Goal: Entertainment & Leisure: Consume media (video, audio)

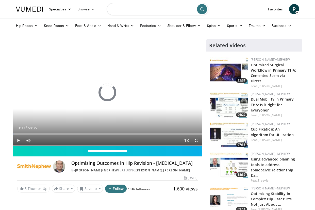
click at [144, 11] on input "Search topics, interventions" at bounding box center [158, 9] width 102 height 12
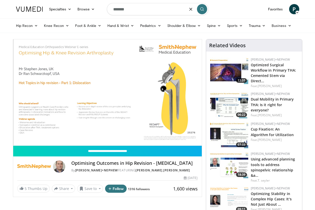
type input "*******"
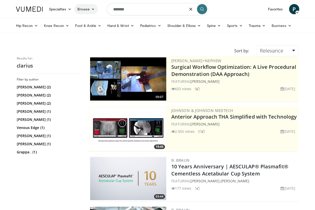
drag, startPoint x: 127, startPoint y: 10, endPoint x: 94, endPoint y: 11, distance: 32.7
click at [94, 10] on nav "Specialties Adult & Family Medicine Allergy, Asthma, Immunology Anesthesiology …" at bounding box center [157, 9] width 289 height 18
type input "********"
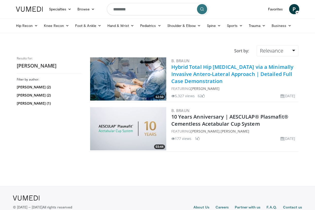
click at [198, 70] on link "Hybrid Total Hip Arthroplasty via a Minimally Invasive Antero-Lateral Approach …" at bounding box center [232, 73] width 122 height 21
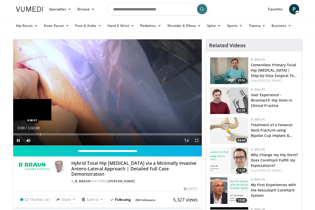
click at [40, 134] on div "Progress Bar" at bounding box center [40, 134] width 1 height 2
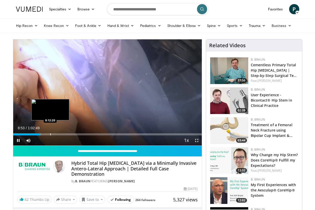
click at [50, 134] on div "Progress Bar" at bounding box center [50, 134] width 1 height 2
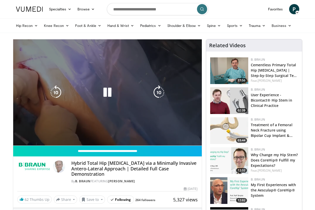
click at [61, 134] on video-js "**********" at bounding box center [107, 92] width 189 height 106
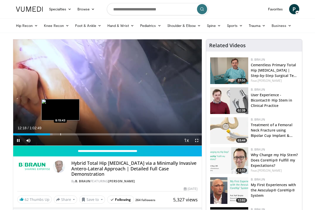
click at [60, 133] on div "Loaded : 20.98% 0:12:18 0:15:43" at bounding box center [107, 132] width 189 height 5
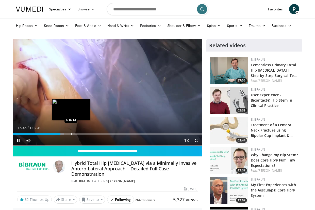
click at [71, 134] on div "Progress Bar" at bounding box center [71, 134] width 1 height 2
click at [78, 134] on div "Progress Bar" at bounding box center [78, 134] width 1 height 2
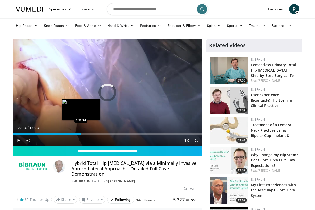
click at [81, 133] on div "Loaded : 36.31% 0:21:44 0:22:34" at bounding box center [107, 132] width 189 height 5
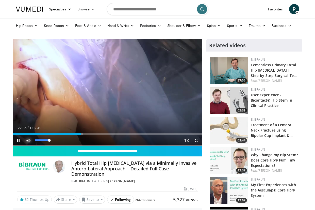
click at [26, 139] on span "Video Player" at bounding box center [28, 140] width 10 height 10
click at [26, 140] on span "Video Player" at bounding box center [28, 140] width 10 height 10
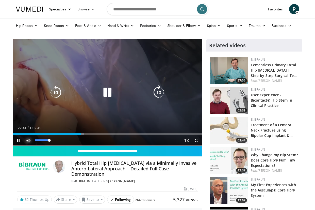
click at [28, 141] on span "Video Player" at bounding box center [28, 140] width 10 height 10
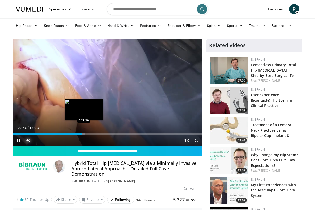
click at [84, 134] on div "Progress Bar" at bounding box center [84, 134] width 1 height 2
click at [86, 134] on div "Progress Bar" at bounding box center [86, 134] width 1 height 2
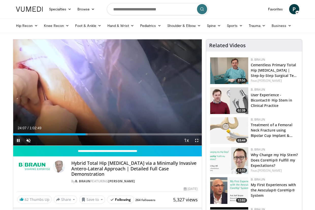
click at [19, 140] on span "Video Player" at bounding box center [18, 140] width 10 height 10
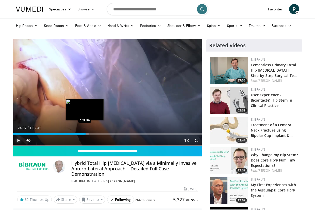
click at [85, 134] on div "Progress Bar" at bounding box center [85, 134] width 1 height 2
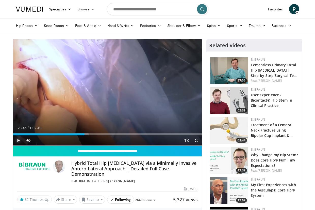
click at [19, 140] on span "Video Player" at bounding box center [18, 140] width 10 height 10
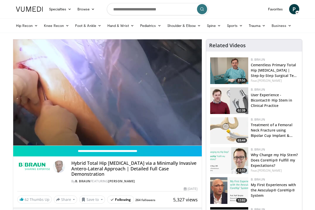
click at [19, 140] on div "10 seconds Tap to unmute" at bounding box center [107, 92] width 189 height 106
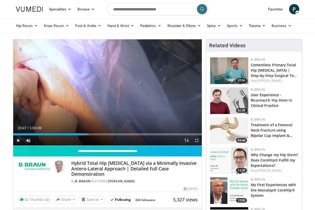
click at [19, 140] on span "Video Player" at bounding box center [18, 140] width 10 height 10
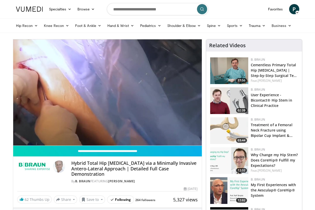
click at [19, 140] on video-js "**********" at bounding box center [107, 92] width 189 height 106
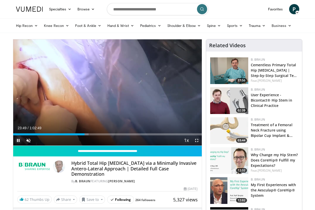
click at [19, 142] on span "Video Player" at bounding box center [18, 140] width 10 height 10
